Goal: Find specific page/section: Find specific page/section

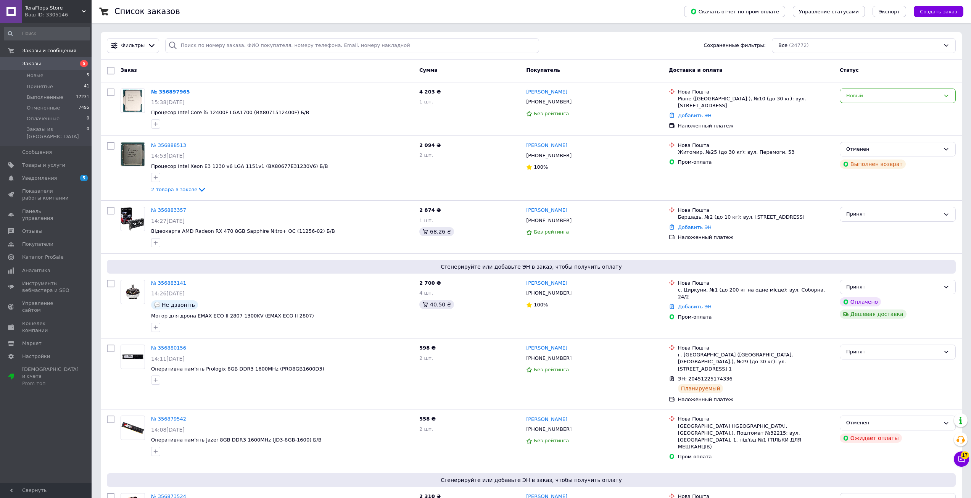
click at [205, 18] on div "Список заказов" at bounding box center [391, 11] width 555 height 23
click at [174, 6] on div "Список заказов" at bounding box center [391, 11] width 555 height 23
click at [171, 11] on h1 "Список заказов" at bounding box center [147, 11] width 66 height 9
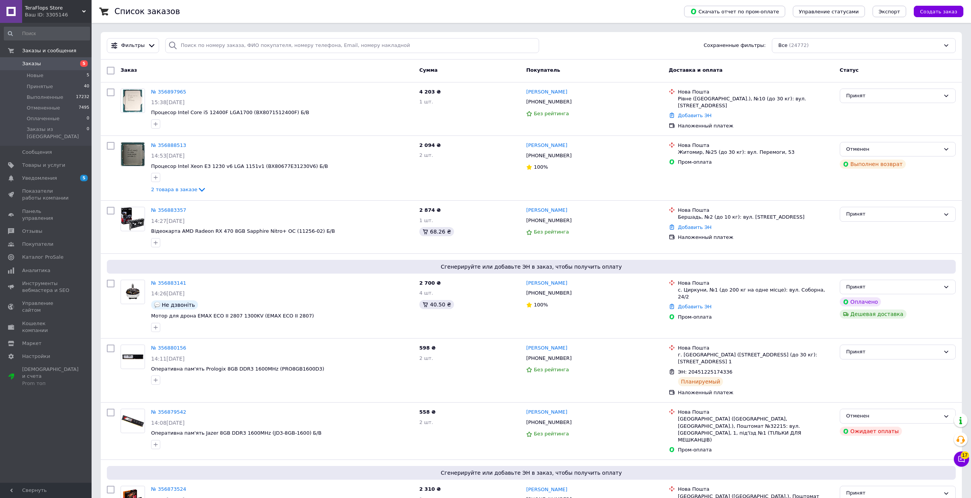
click at [211, 15] on div "Список заказов" at bounding box center [391, 11] width 555 height 23
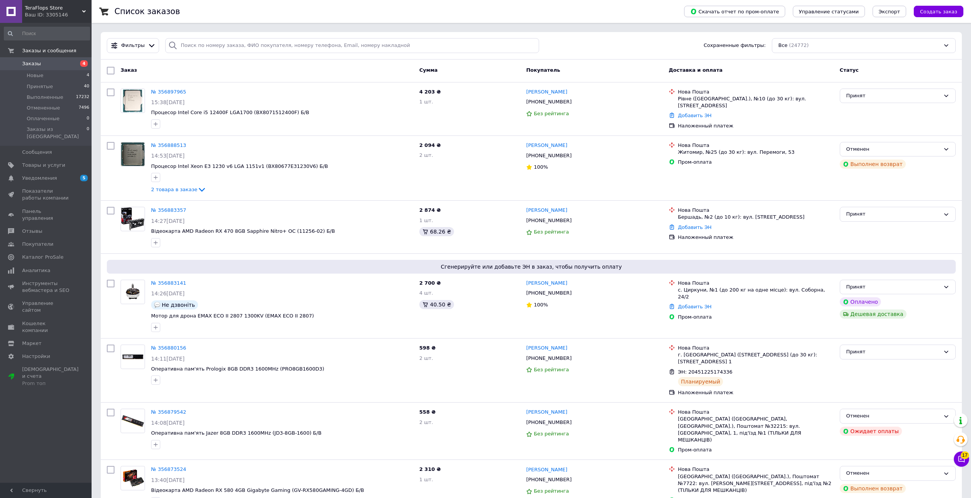
drag, startPoint x: 226, startPoint y: 13, endPoint x: 242, endPoint y: 10, distance: 16.6
click at [227, 12] on div "Список заказов" at bounding box center [391, 11] width 555 height 23
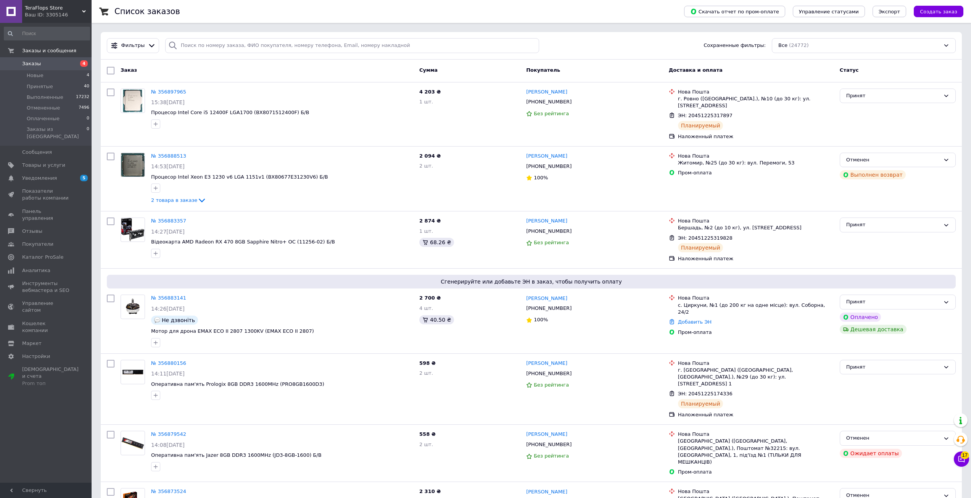
click at [243, 14] on div "Список заказов" at bounding box center [391, 11] width 555 height 23
